Goal: Information Seeking & Learning: Learn about a topic

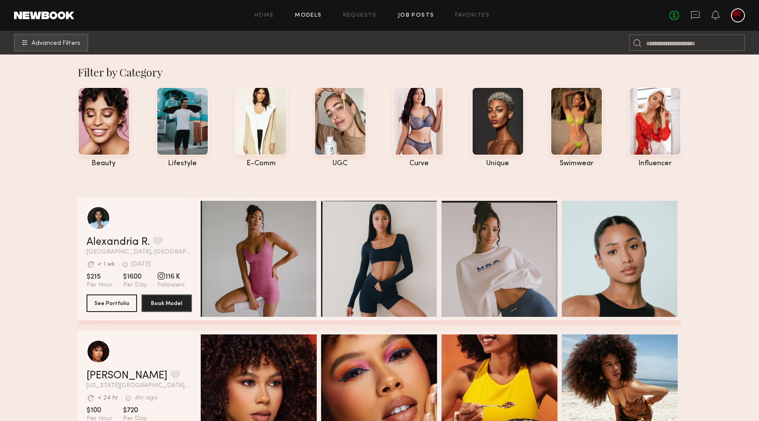
click at [421, 15] on link "Job Posts" at bounding box center [416, 16] width 36 height 6
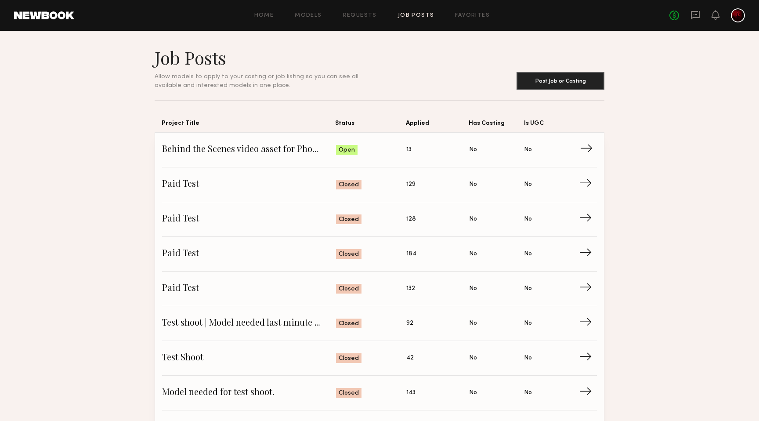
click at [389, 152] on span "Status: Open" at bounding box center [371, 149] width 71 height 13
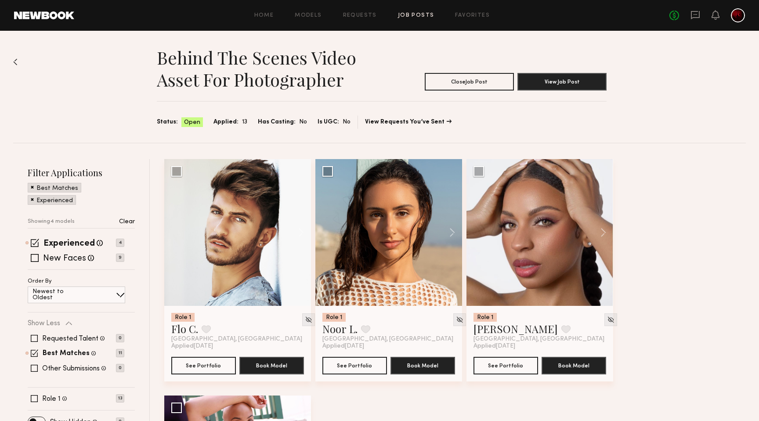
click at [32, 199] on span at bounding box center [32, 199] width 3 height 8
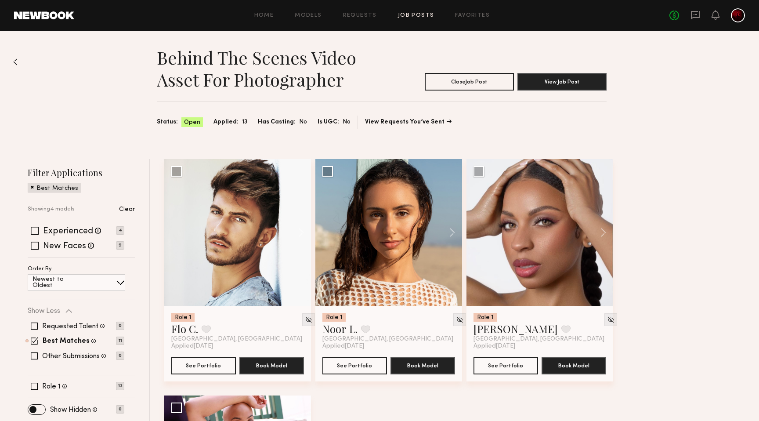
click at [33, 188] on span at bounding box center [32, 187] width 3 height 8
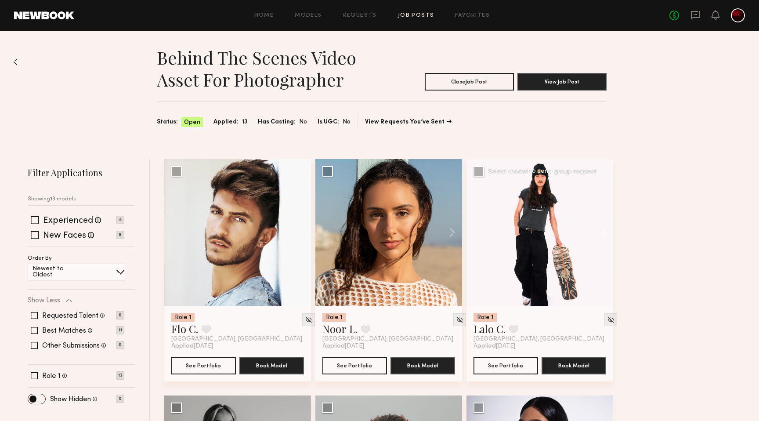
click at [603, 230] on button at bounding box center [599, 232] width 28 height 147
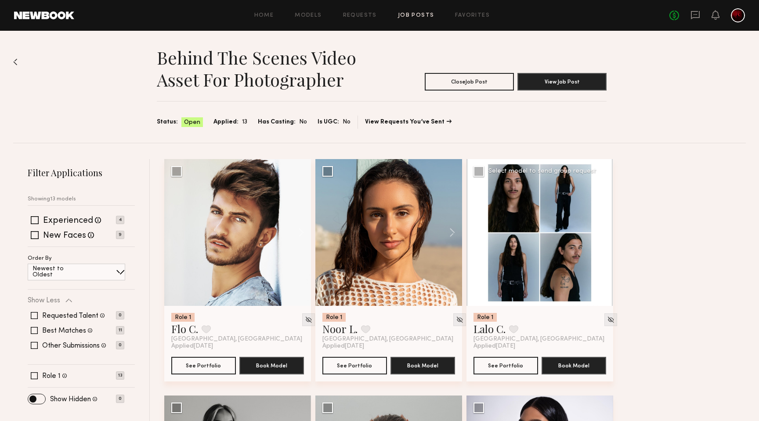
click at [603, 230] on button at bounding box center [599, 232] width 28 height 147
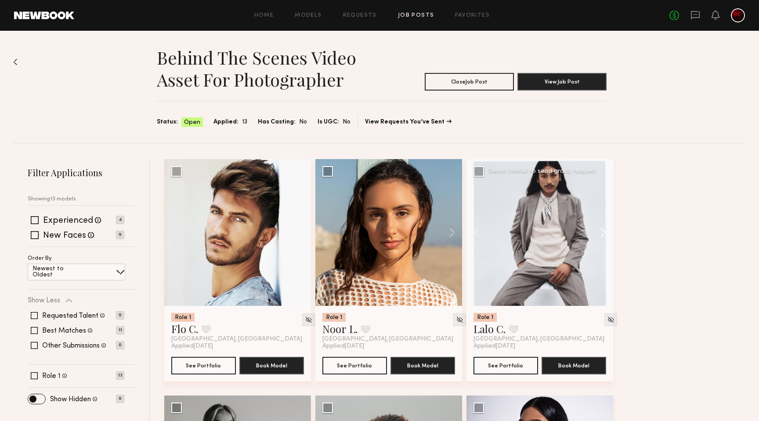
click at [603, 230] on button at bounding box center [599, 232] width 28 height 147
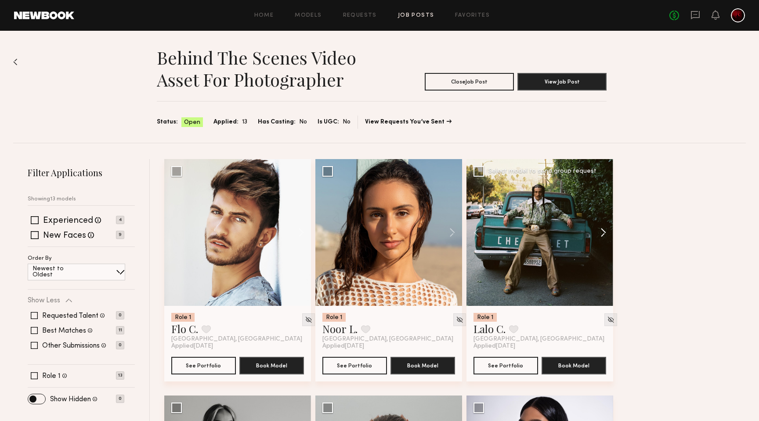
click at [603, 230] on button at bounding box center [599, 232] width 28 height 147
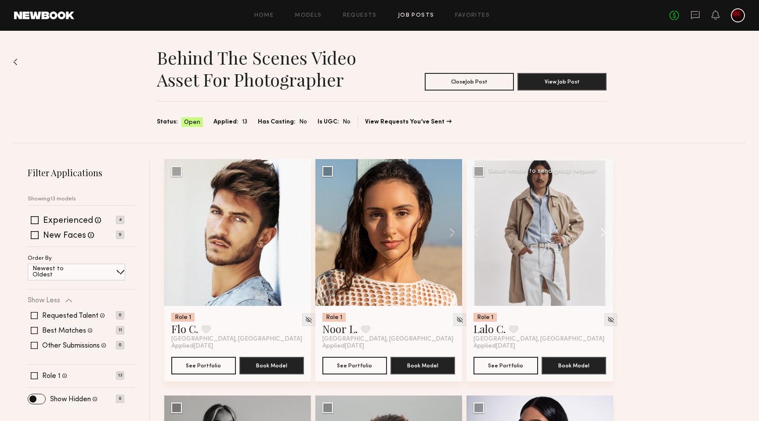
click at [603, 230] on button at bounding box center [599, 232] width 28 height 147
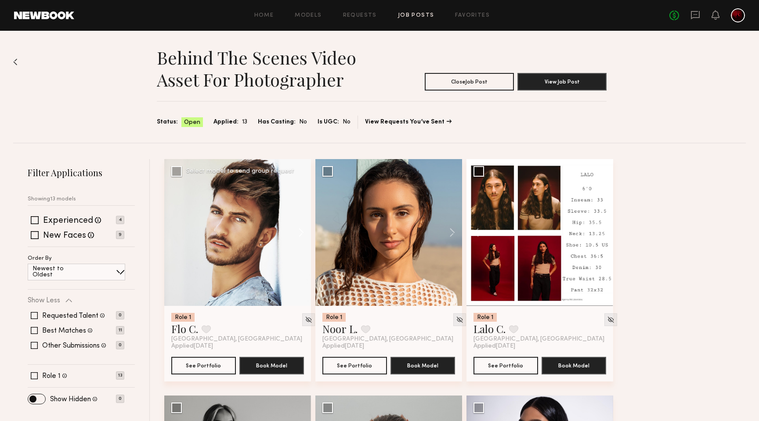
click at [297, 229] on button at bounding box center [297, 232] width 28 height 147
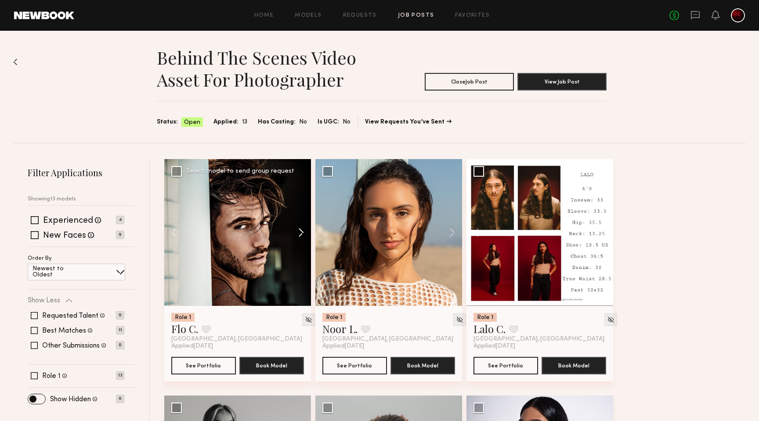
click at [297, 229] on button at bounding box center [297, 232] width 28 height 147
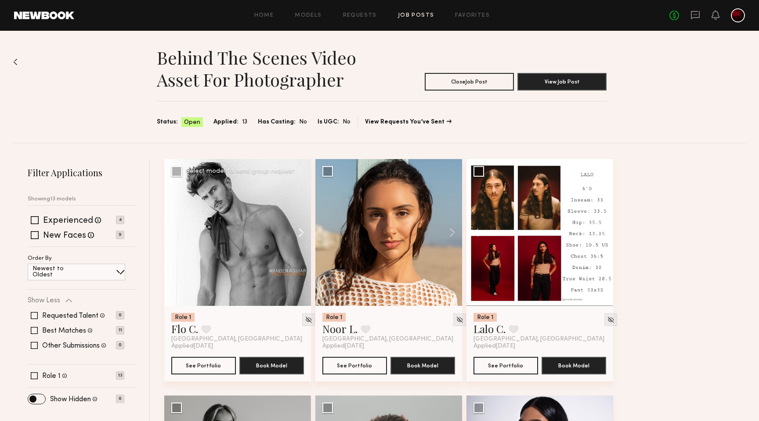
click at [297, 229] on button at bounding box center [297, 232] width 28 height 147
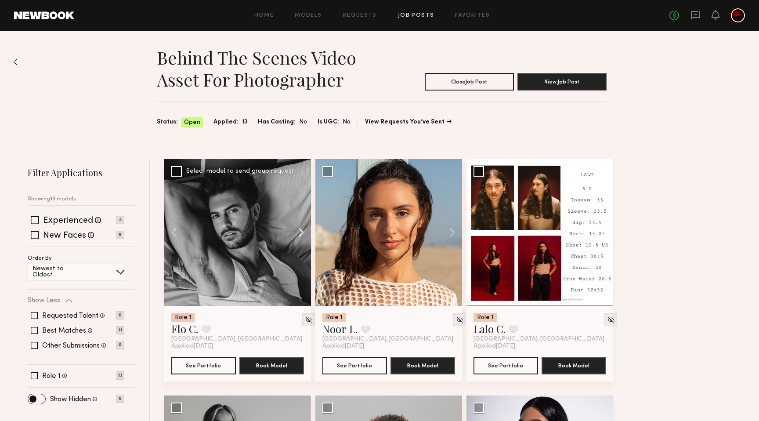
click at [297, 229] on button at bounding box center [297, 232] width 28 height 147
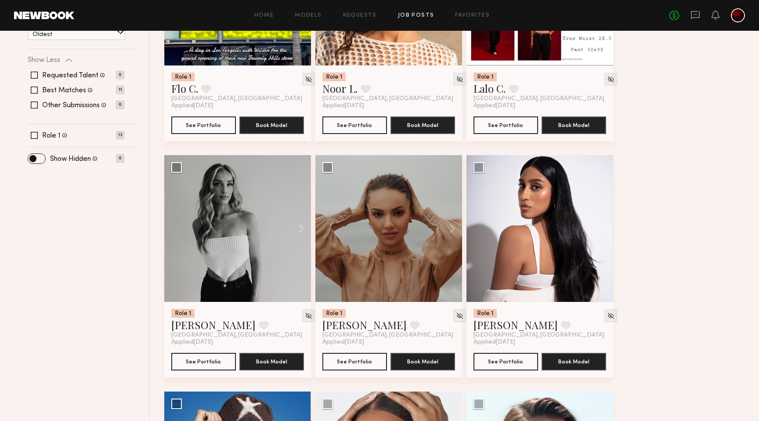
scroll to position [238, 0]
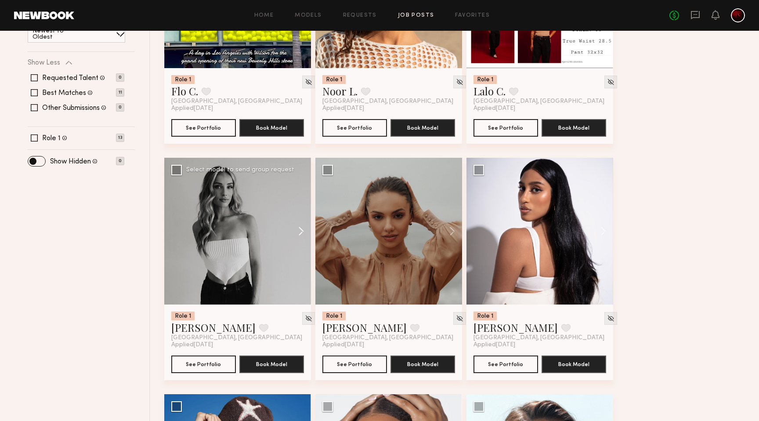
click at [304, 236] on button at bounding box center [297, 231] width 28 height 147
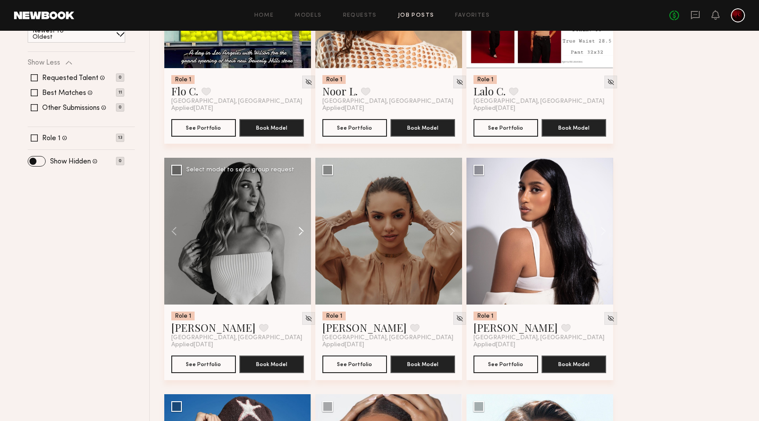
click at [304, 236] on button at bounding box center [297, 231] width 28 height 147
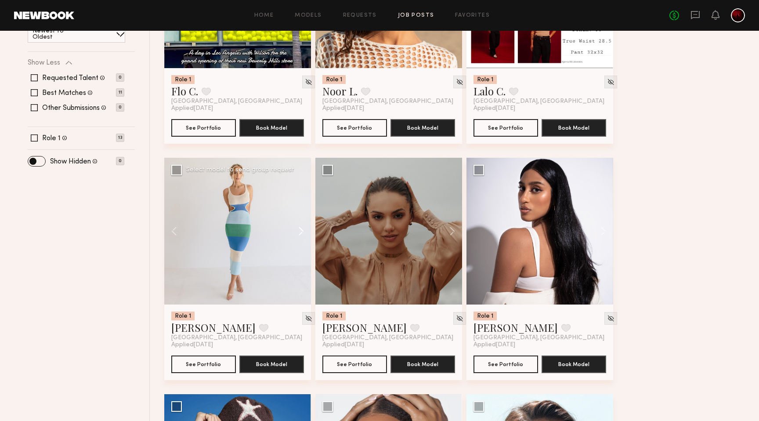
click at [304, 236] on button at bounding box center [297, 231] width 28 height 147
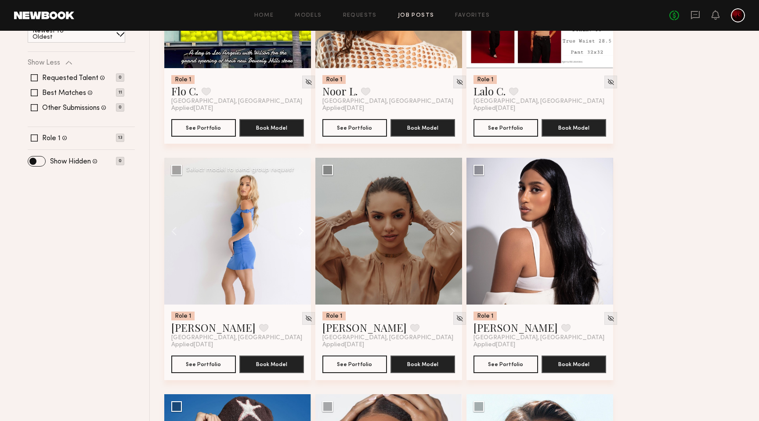
click at [304, 236] on button at bounding box center [297, 231] width 28 height 147
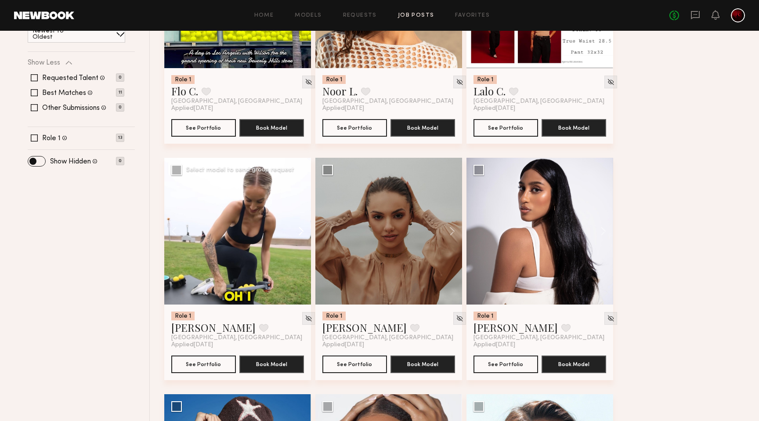
click at [304, 236] on button at bounding box center [297, 231] width 28 height 147
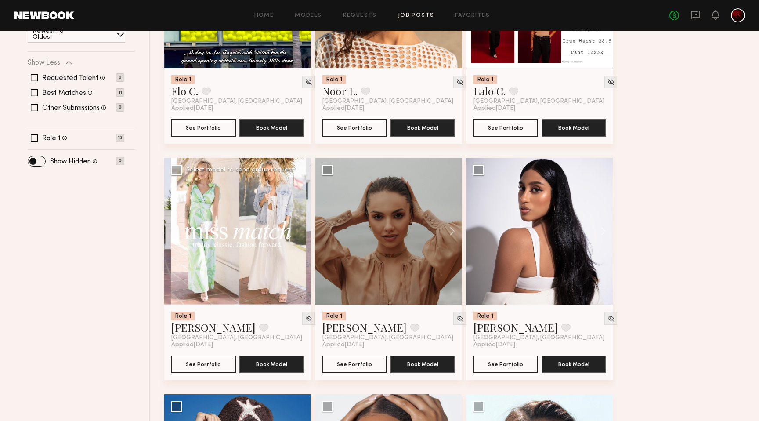
click at [303, 233] on div at bounding box center [237, 231] width 147 height 147
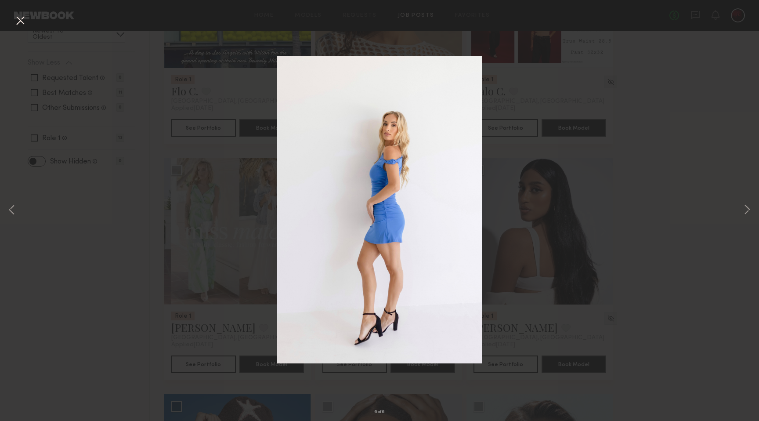
click at [20, 20] on button at bounding box center [20, 21] width 14 height 16
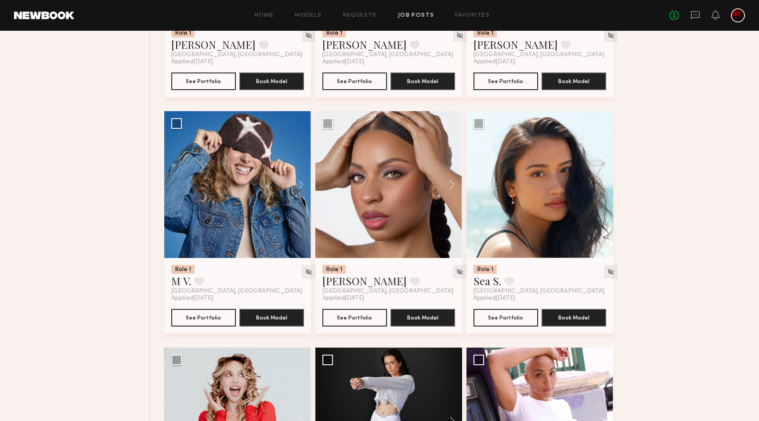
scroll to position [537, 0]
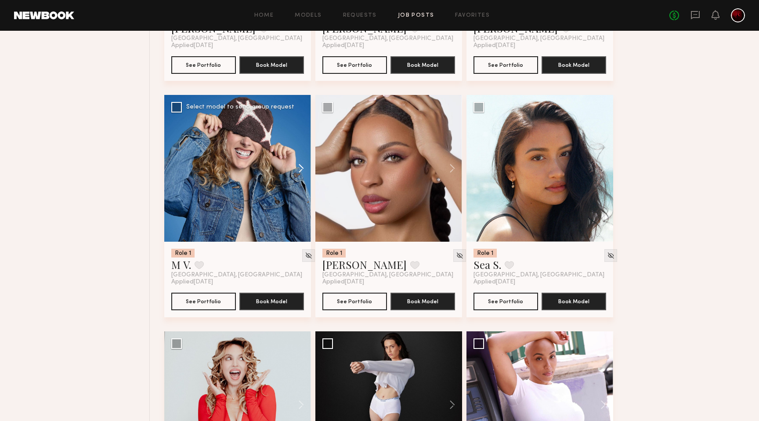
click at [297, 167] on button at bounding box center [297, 168] width 28 height 147
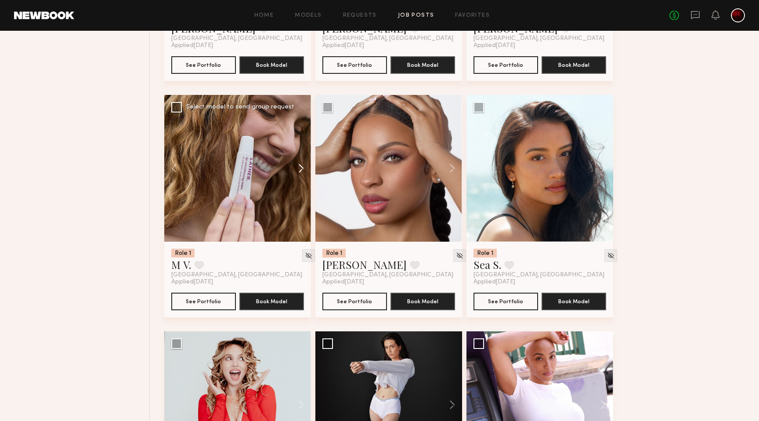
click at [297, 167] on button at bounding box center [297, 168] width 28 height 147
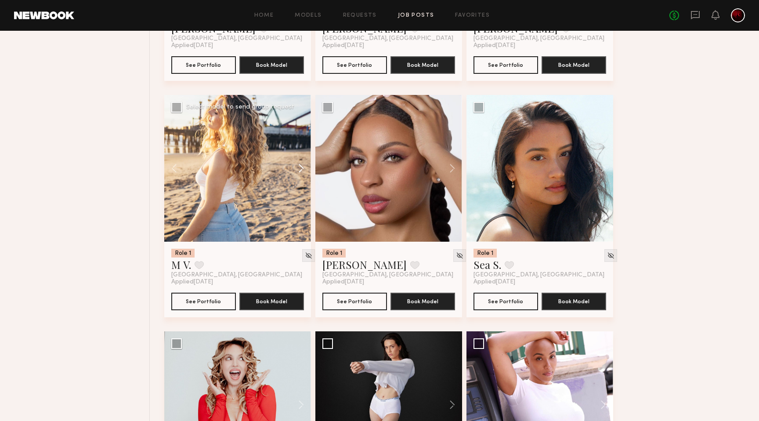
click at [297, 167] on button at bounding box center [297, 168] width 28 height 147
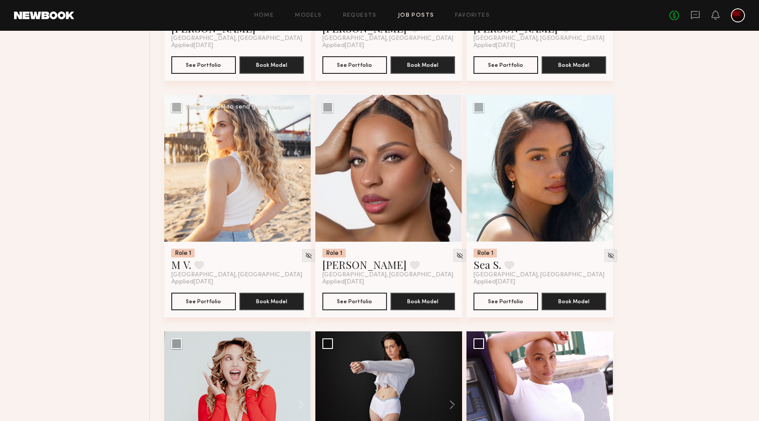
click at [297, 167] on button at bounding box center [297, 168] width 28 height 147
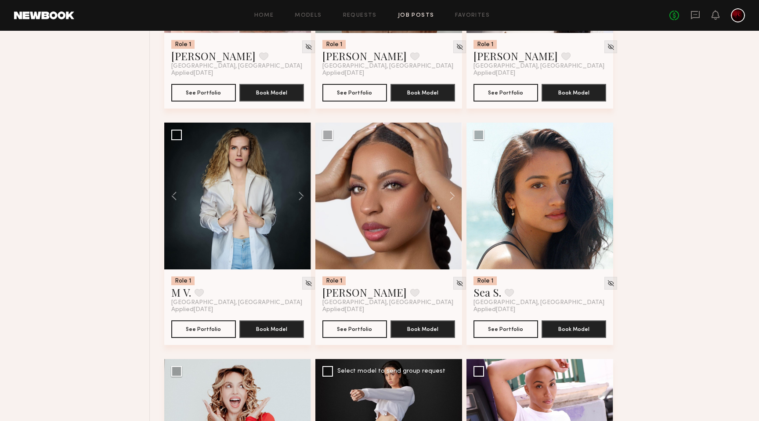
scroll to position [504, 0]
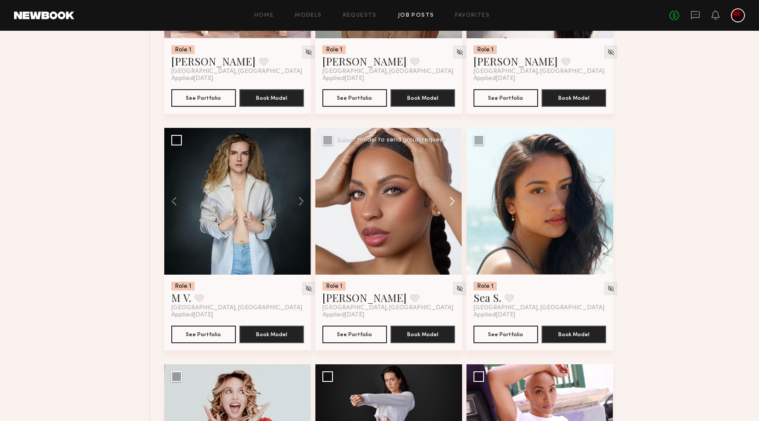
click at [451, 199] on button at bounding box center [448, 201] width 28 height 147
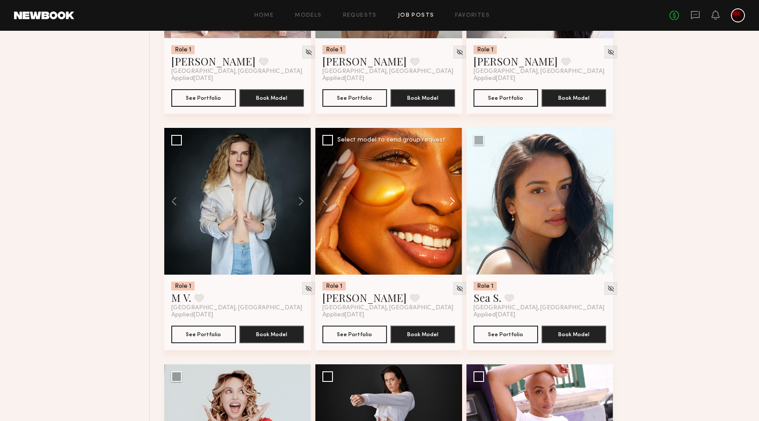
click at [451, 199] on button at bounding box center [448, 201] width 28 height 147
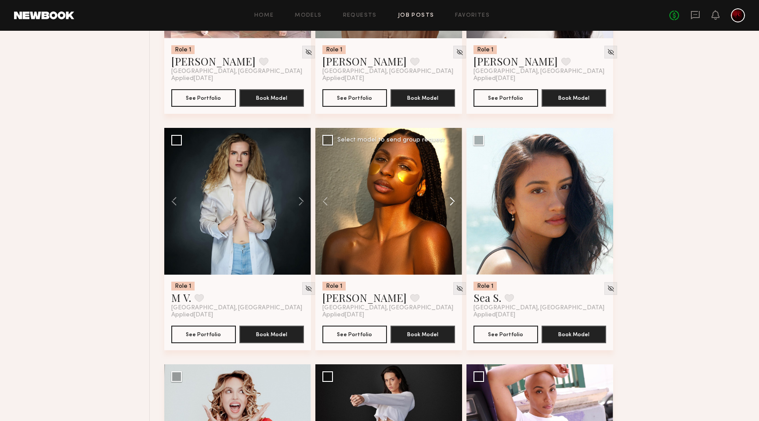
click at [451, 199] on button at bounding box center [448, 201] width 28 height 147
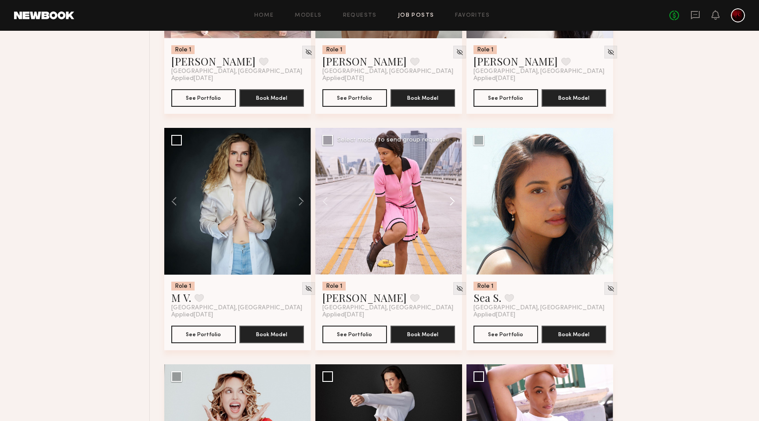
click at [451, 199] on button at bounding box center [448, 201] width 28 height 147
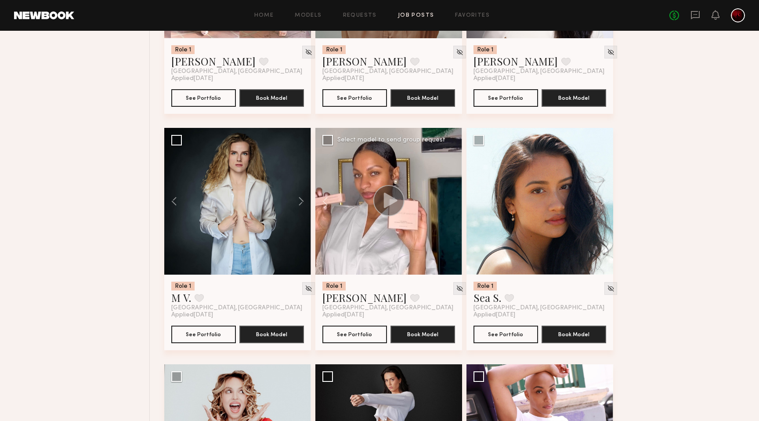
click at [451, 199] on div at bounding box center [389, 201] width 147 height 147
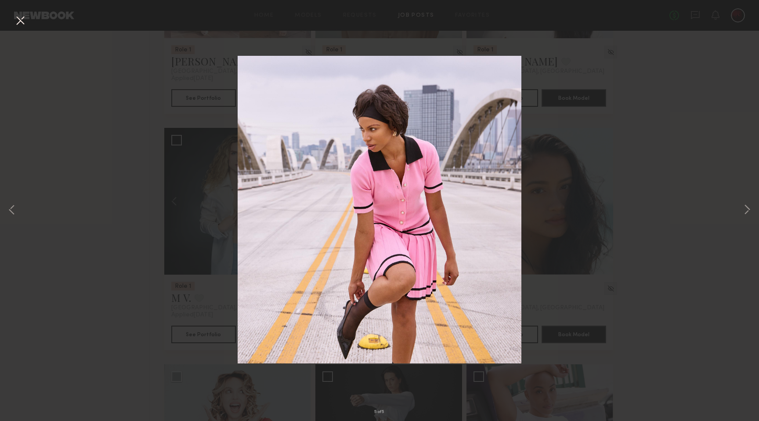
click at [16, 21] on button at bounding box center [20, 21] width 14 height 16
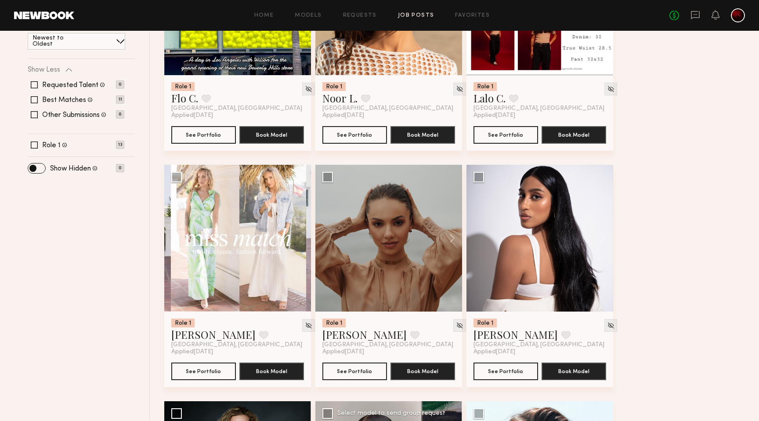
scroll to position [214, 0]
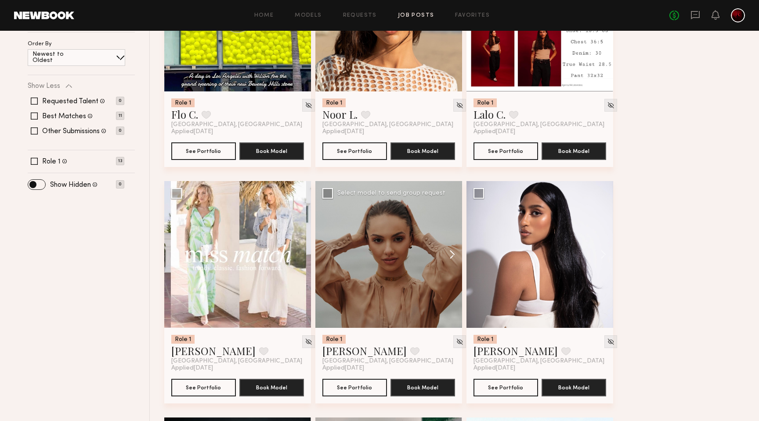
click at [450, 256] on button at bounding box center [448, 254] width 28 height 147
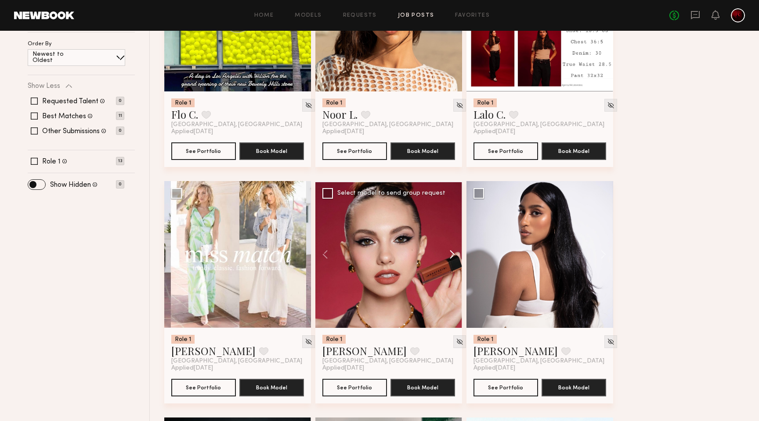
click at [450, 256] on button at bounding box center [448, 254] width 28 height 147
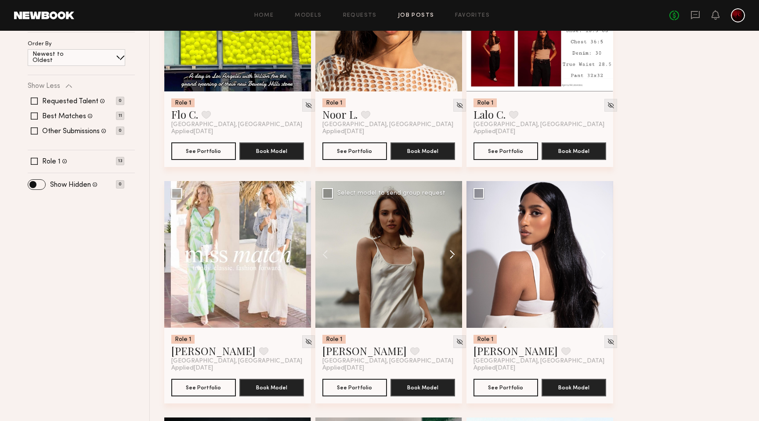
click at [450, 256] on button at bounding box center [448, 254] width 28 height 147
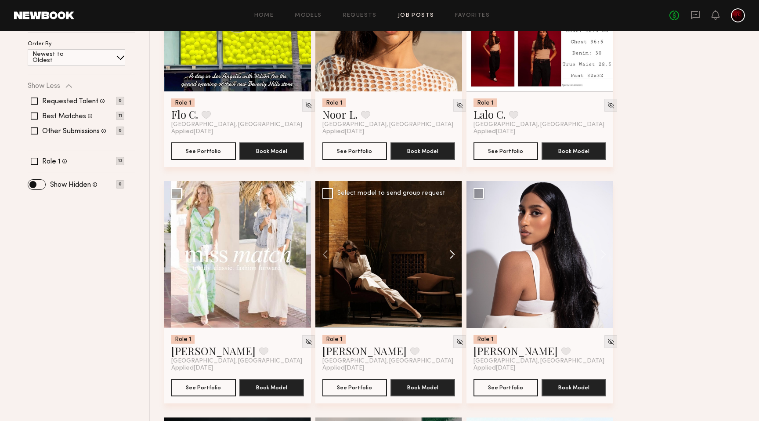
click at [450, 256] on button at bounding box center [448, 254] width 28 height 147
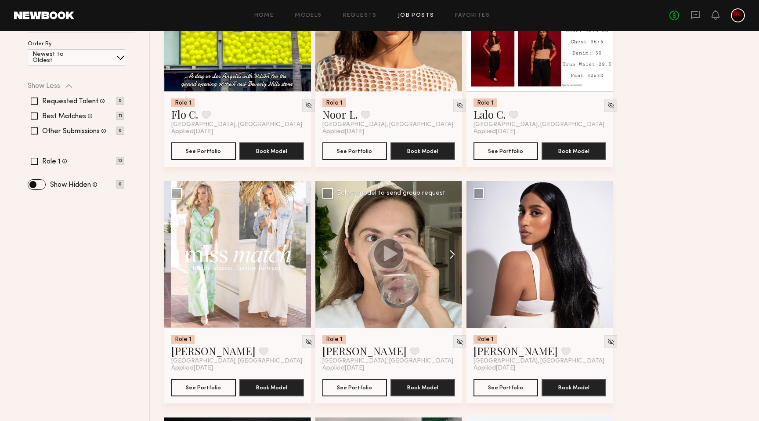
click at [450, 256] on button at bounding box center [448, 254] width 28 height 147
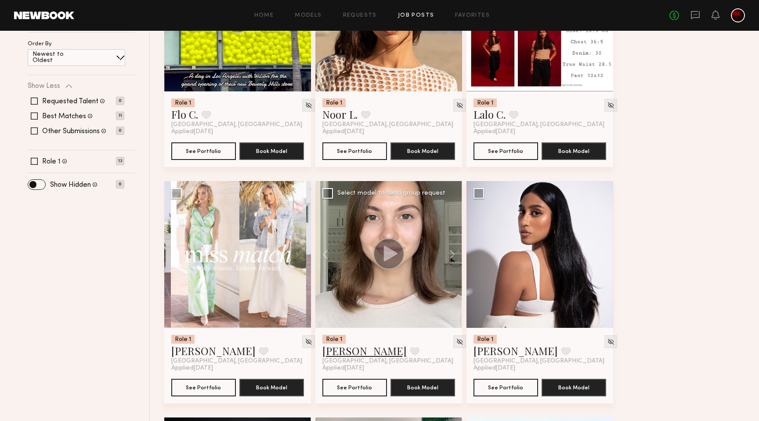
click at [341, 352] on link "Sasha S." at bounding box center [365, 351] width 84 height 14
click at [603, 254] on button at bounding box center [599, 254] width 28 height 147
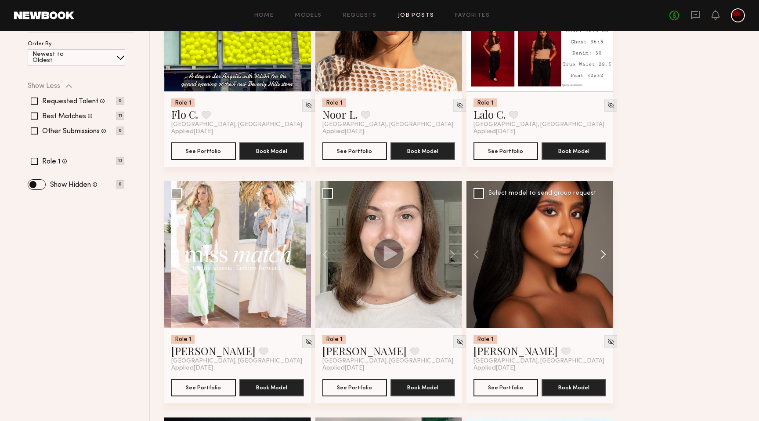
click at [603, 254] on button at bounding box center [599, 254] width 28 height 147
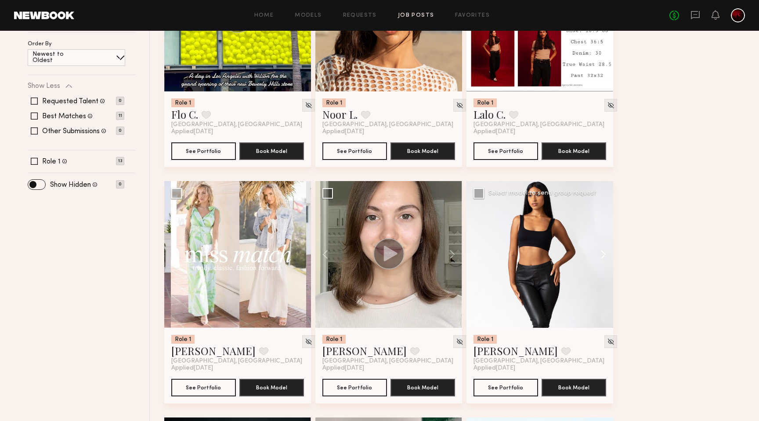
click at [603, 254] on button at bounding box center [599, 254] width 28 height 147
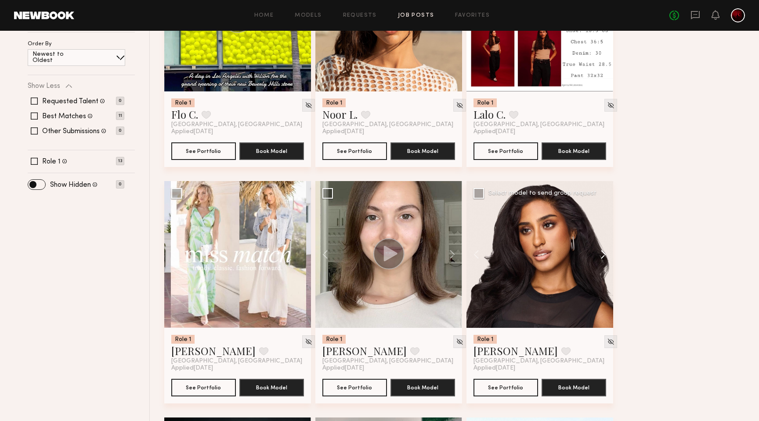
click at [603, 254] on button at bounding box center [599, 254] width 28 height 147
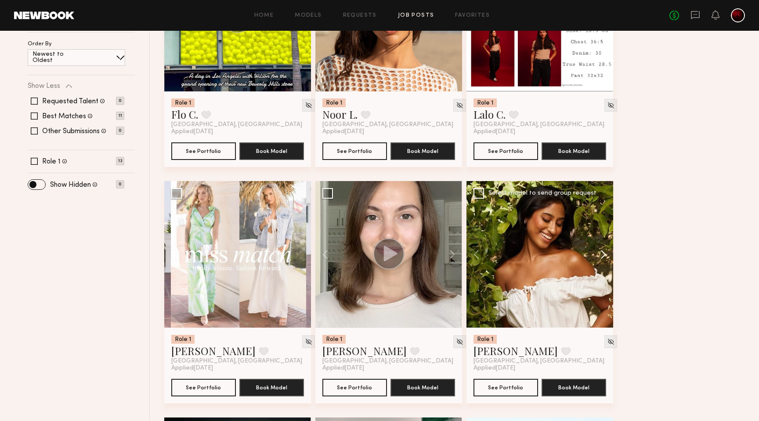
click at [603, 254] on button at bounding box center [599, 254] width 28 height 147
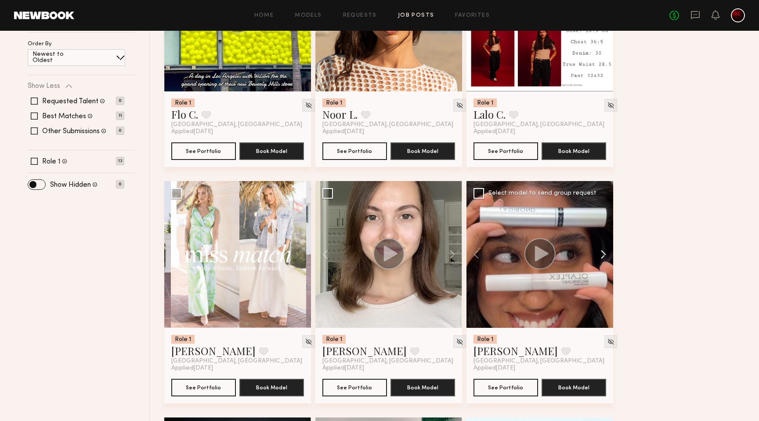
click at [603, 254] on button at bounding box center [599, 254] width 28 height 147
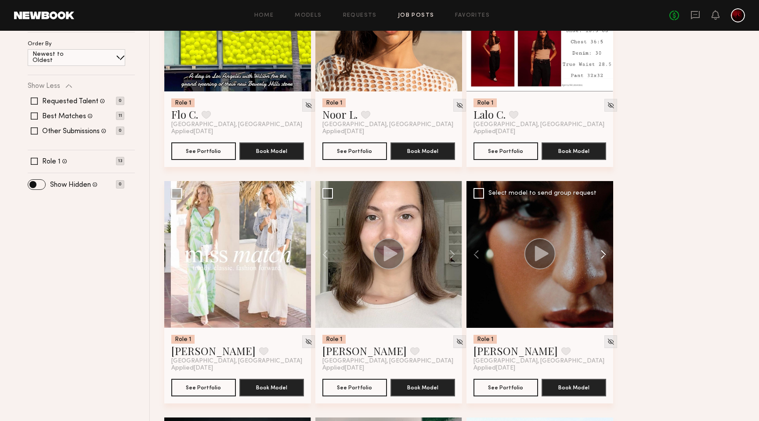
click at [603, 254] on button at bounding box center [599, 254] width 28 height 147
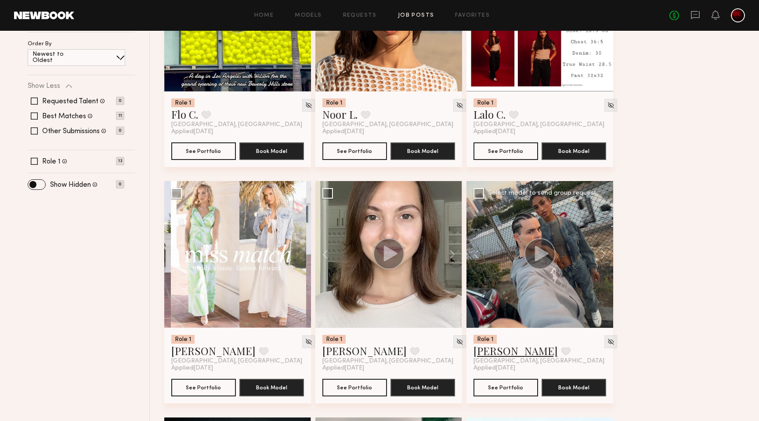
click at [498, 352] on link "Dianna C." at bounding box center [516, 351] width 84 height 14
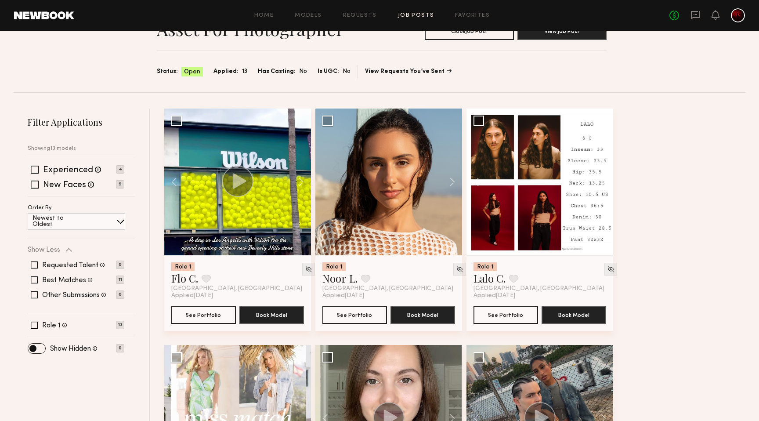
scroll to position [0, 0]
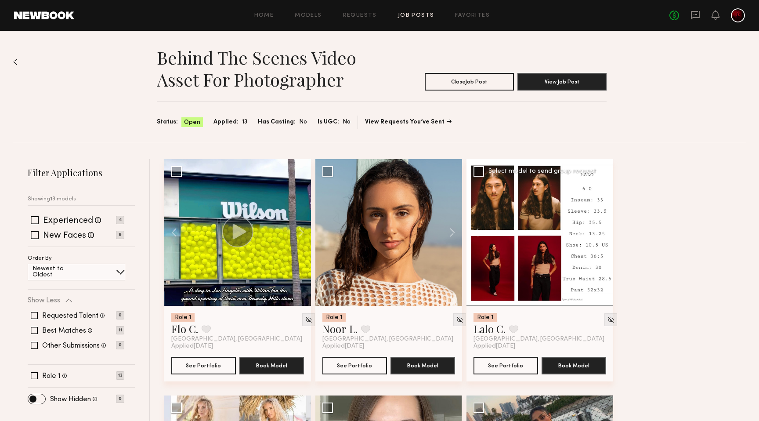
click at [603, 231] on button at bounding box center [599, 232] width 28 height 147
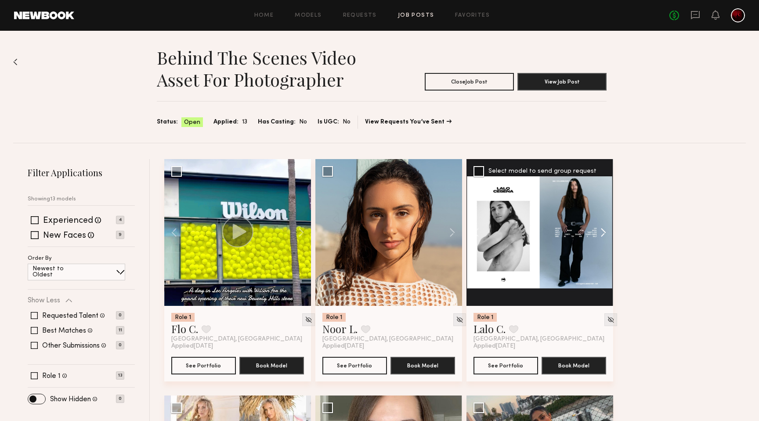
click at [603, 231] on button at bounding box center [599, 232] width 28 height 147
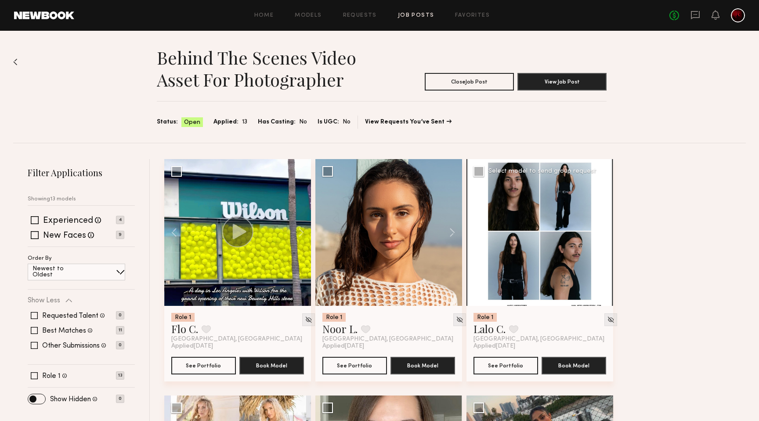
click at [603, 231] on div at bounding box center [540, 232] width 147 height 147
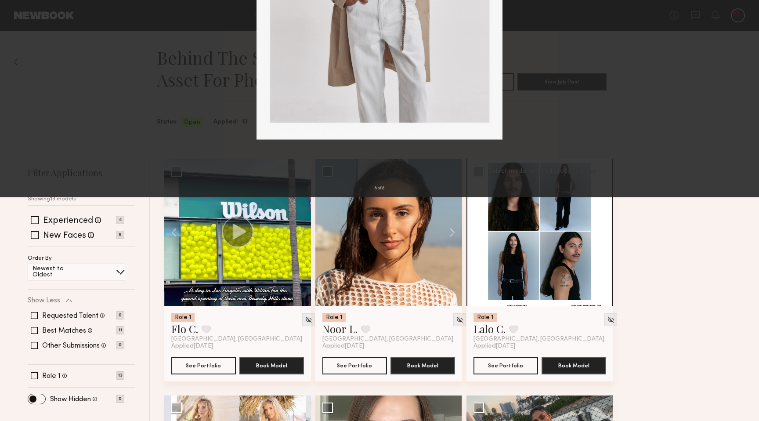
click at [749, 207] on button at bounding box center [747, 210] width 11 height 337
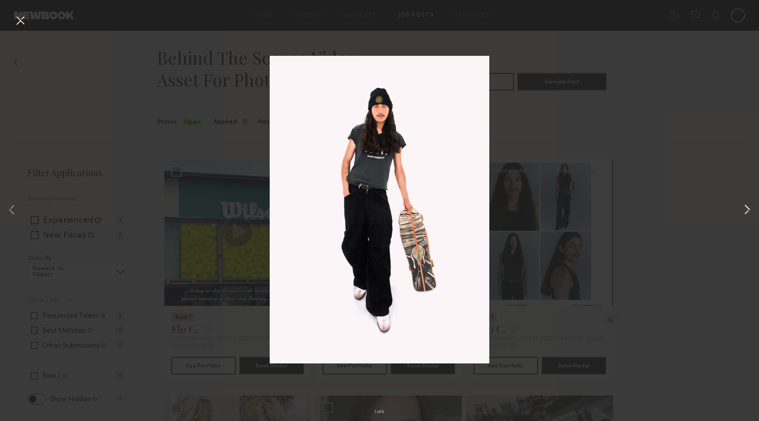
click at [749, 207] on button at bounding box center [747, 210] width 11 height 337
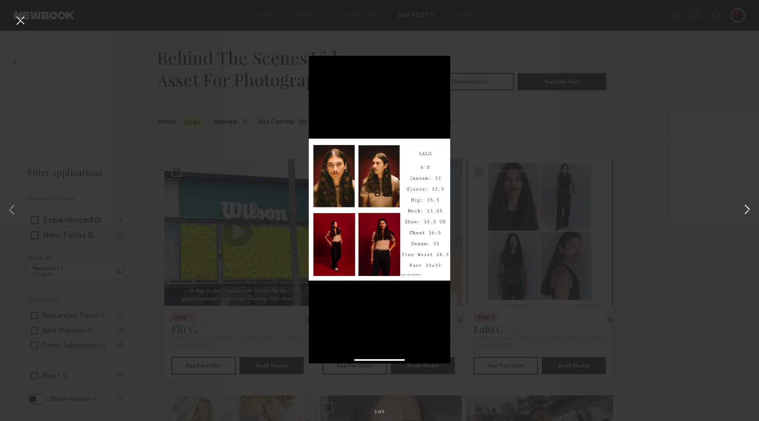
click at [749, 207] on button at bounding box center [747, 210] width 11 height 337
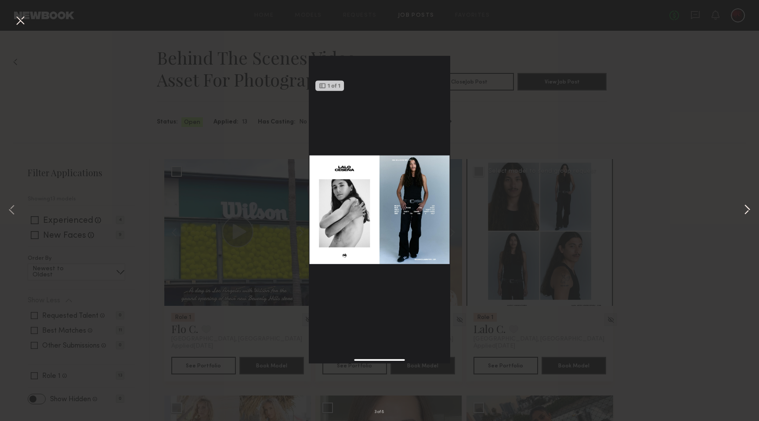
click at [749, 207] on button at bounding box center [747, 210] width 11 height 337
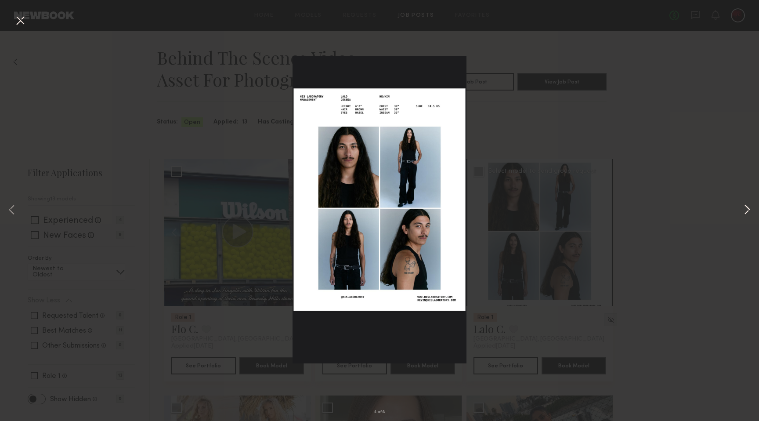
click at [749, 207] on button at bounding box center [747, 210] width 11 height 337
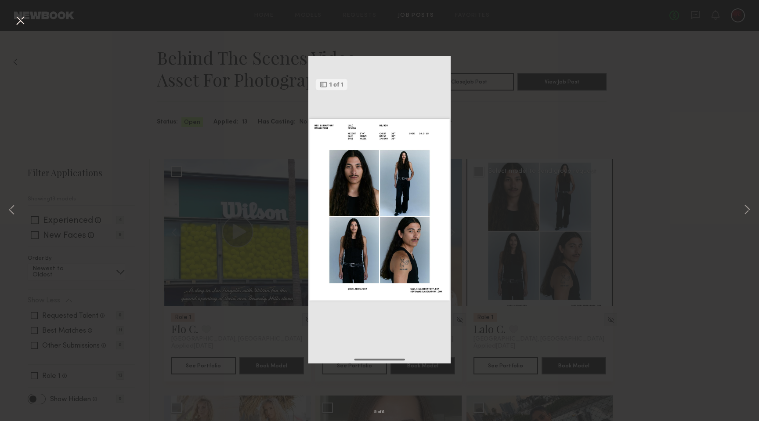
click at [22, 22] on button at bounding box center [20, 21] width 14 height 16
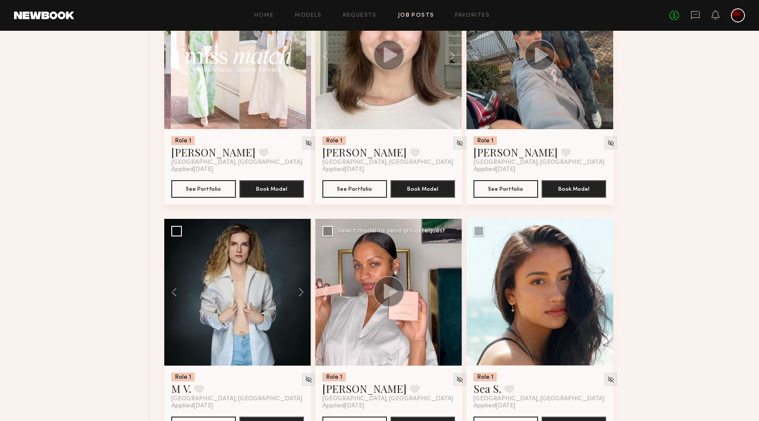
scroll to position [543, 0]
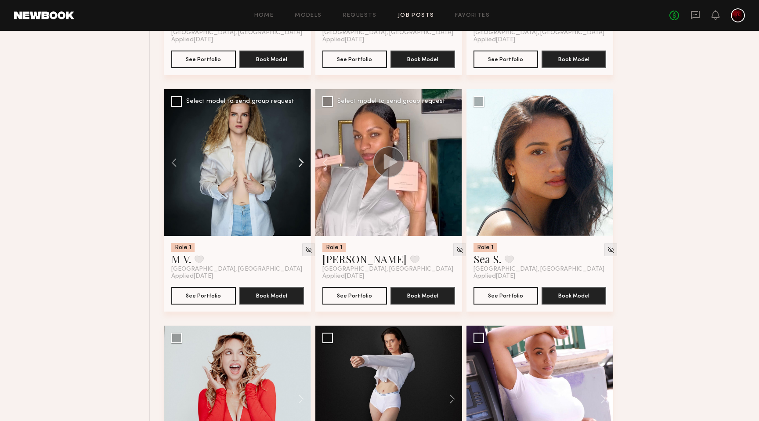
click at [298, 163] on button at bounding box center [297, 162] width 28 height 147
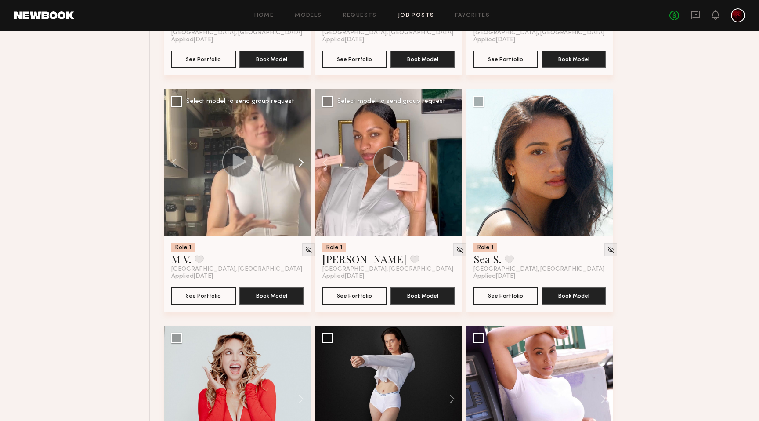
click at [298, 163] on button at bounding box center [297, 162] width 28 height 147
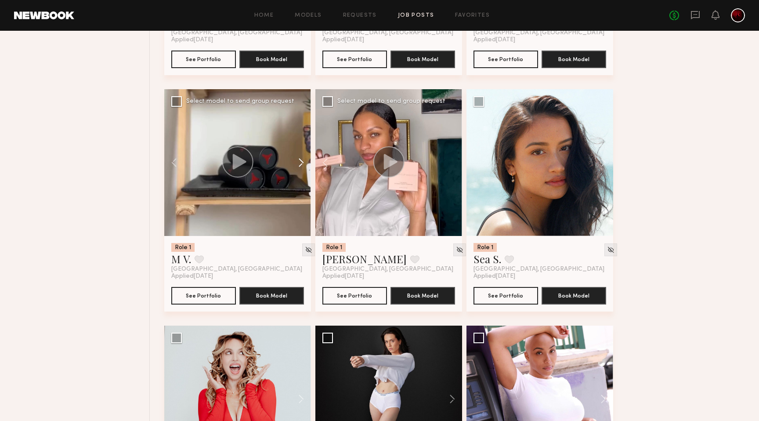
click at [298, 163] on button at bounding box center [297, 162] width 28 height 147
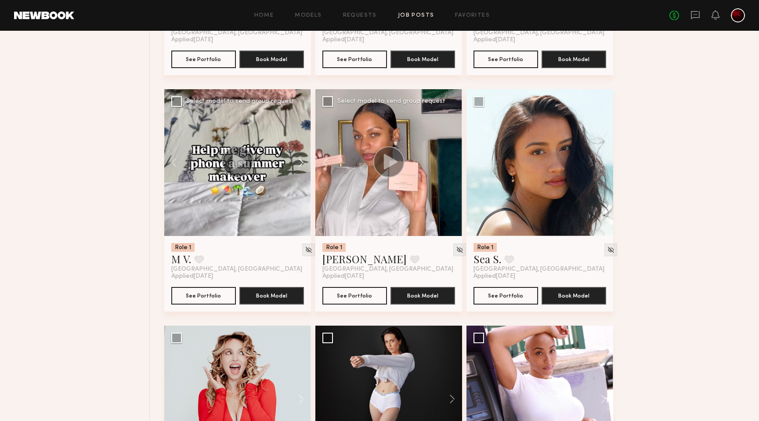
click at [298, 163] on button at bounding box center [297, 162] width 28 height 147
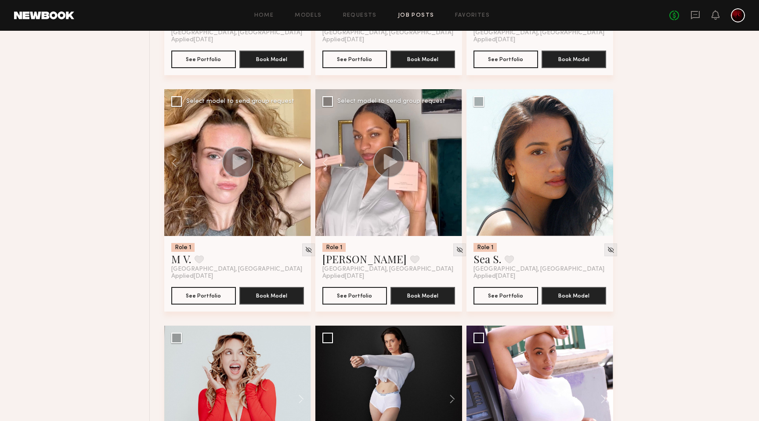
click at [298, 163] on button at bounding box center [297, 162] width 28 height 147
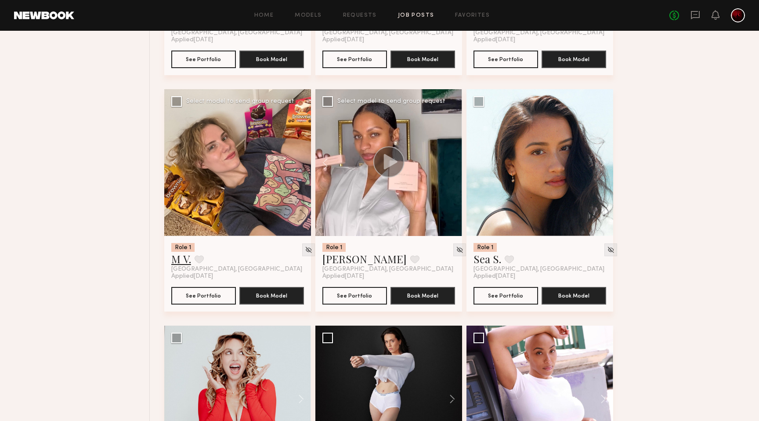
click at [180, 262] on link "M V." at bounding box center [181, 259] width 20 height 14
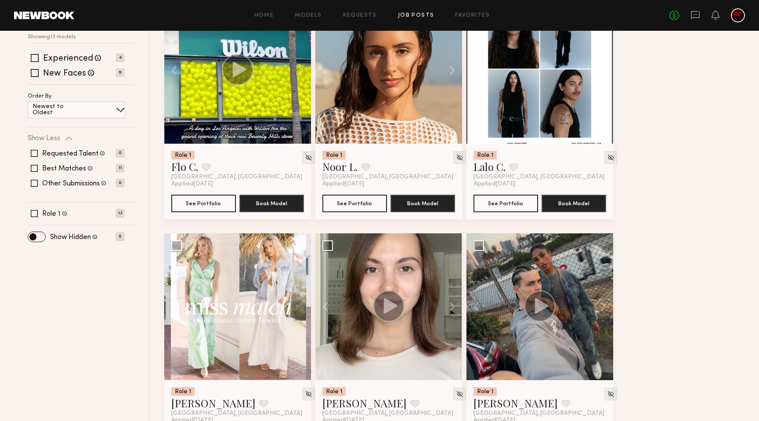
scroll to position [0, 0]
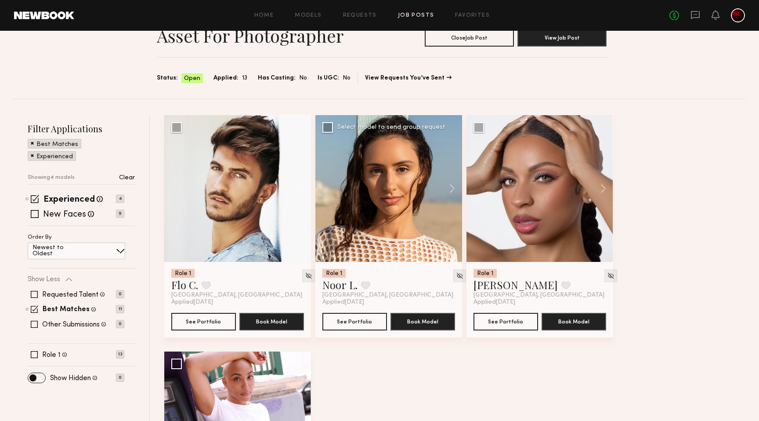
scroll to position [37, 0]
